Goal: Information Seeking & Learning: Learn about a topic

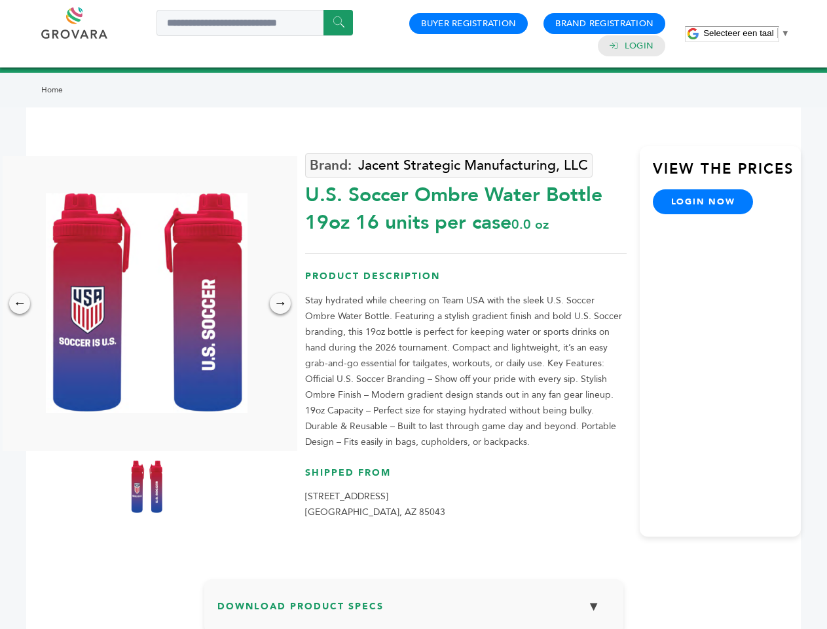
click at [747, 33] on span "Selecteer een taal" at bounding box center [738, 33] width 70 height 10
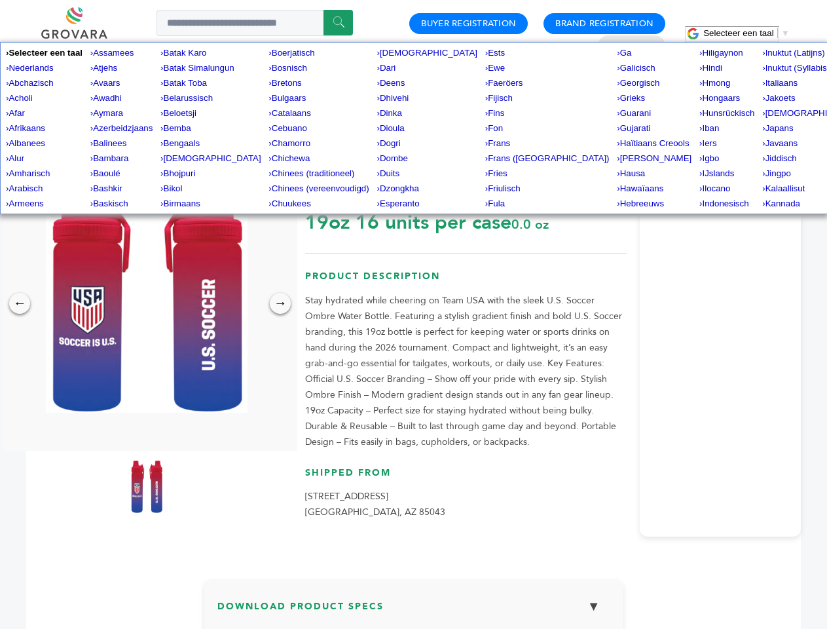
click at [147, 303] on img at bounding box center [147, 302] width 202 height 219
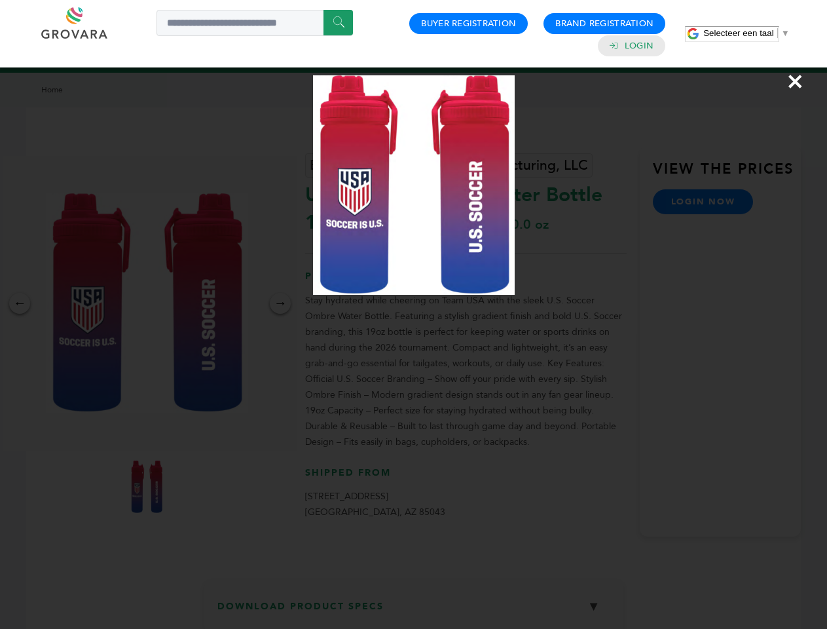
click at [20, 303] on div "×" at bounding box center [413, 314] width 827 height 629
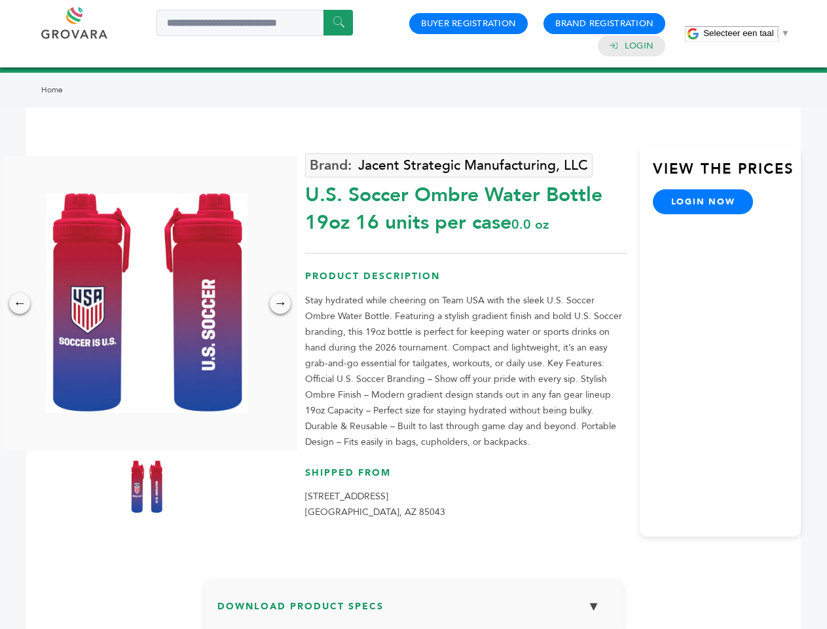
click at [280, 303] on div "→" at bounding box center [280, 303] width 21 height 21
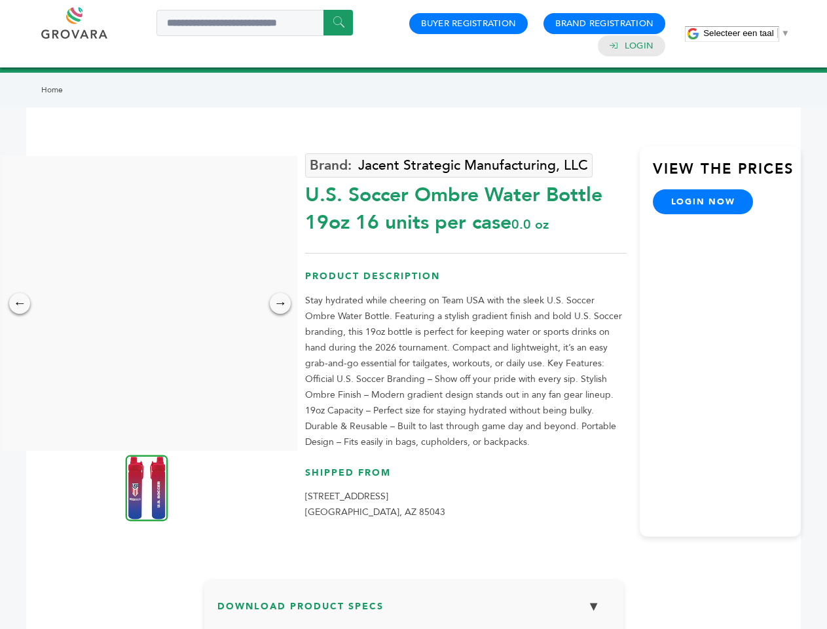
click at [147, 487] on img at bounding box center [147, 488] width 43 height 66
click at [0, 0] on div "×" at bounding box center [0, 0] width 0 height 0
